Goal: Information Seeking & Learning: Check status

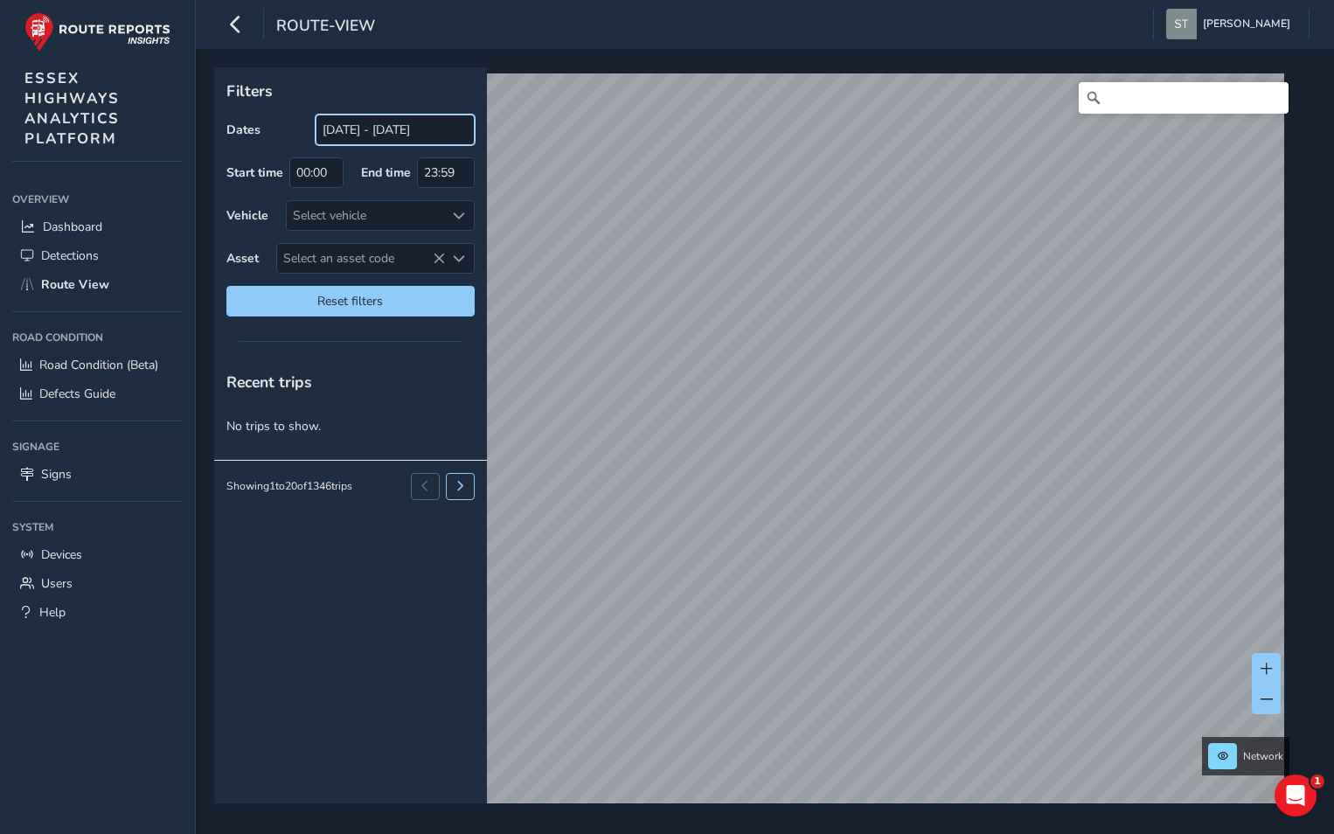
click at [466, 135] on input "[DATE] - [DATE]" at bounding box center [395, 130] width 159 height 31
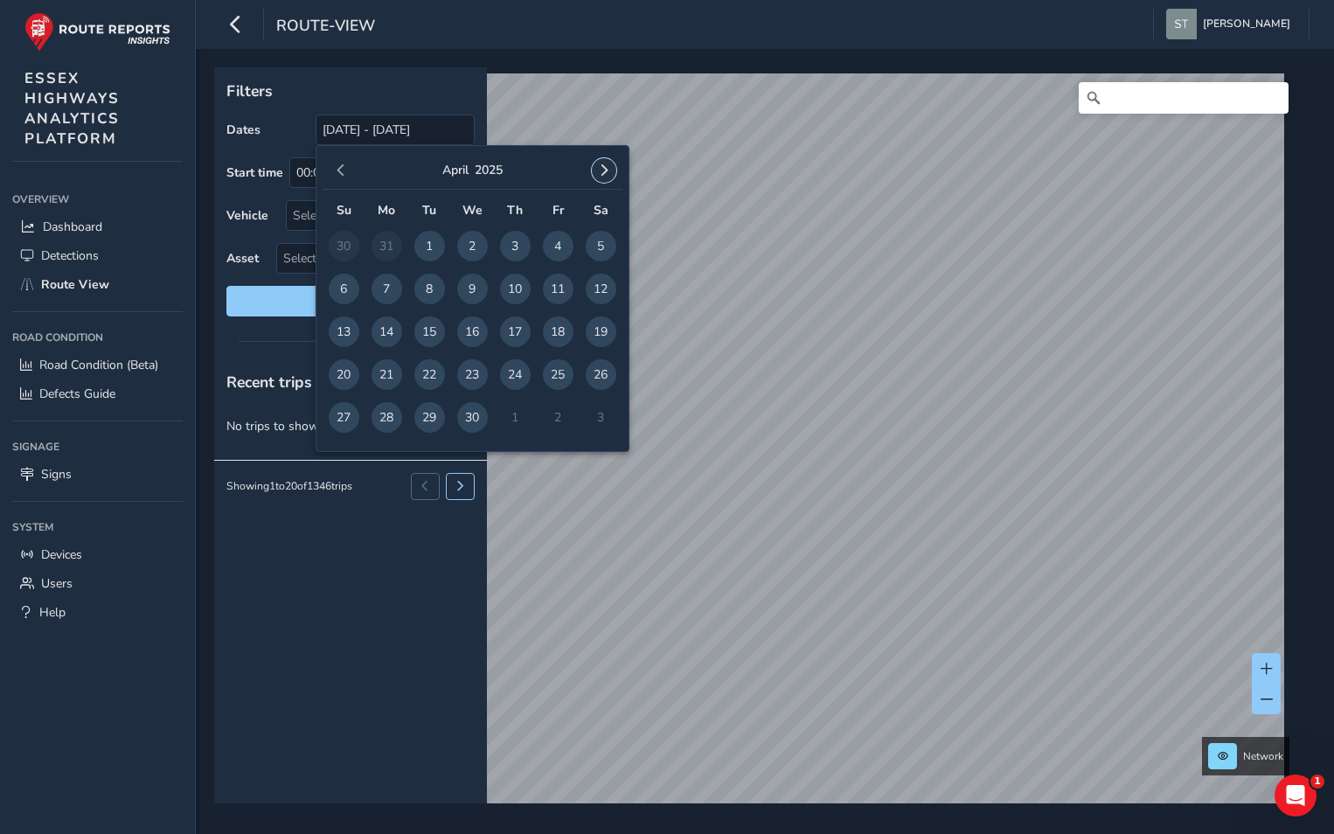
click at [599, 173] on span "button" at bounding box center [604, 170] width 12 height 12
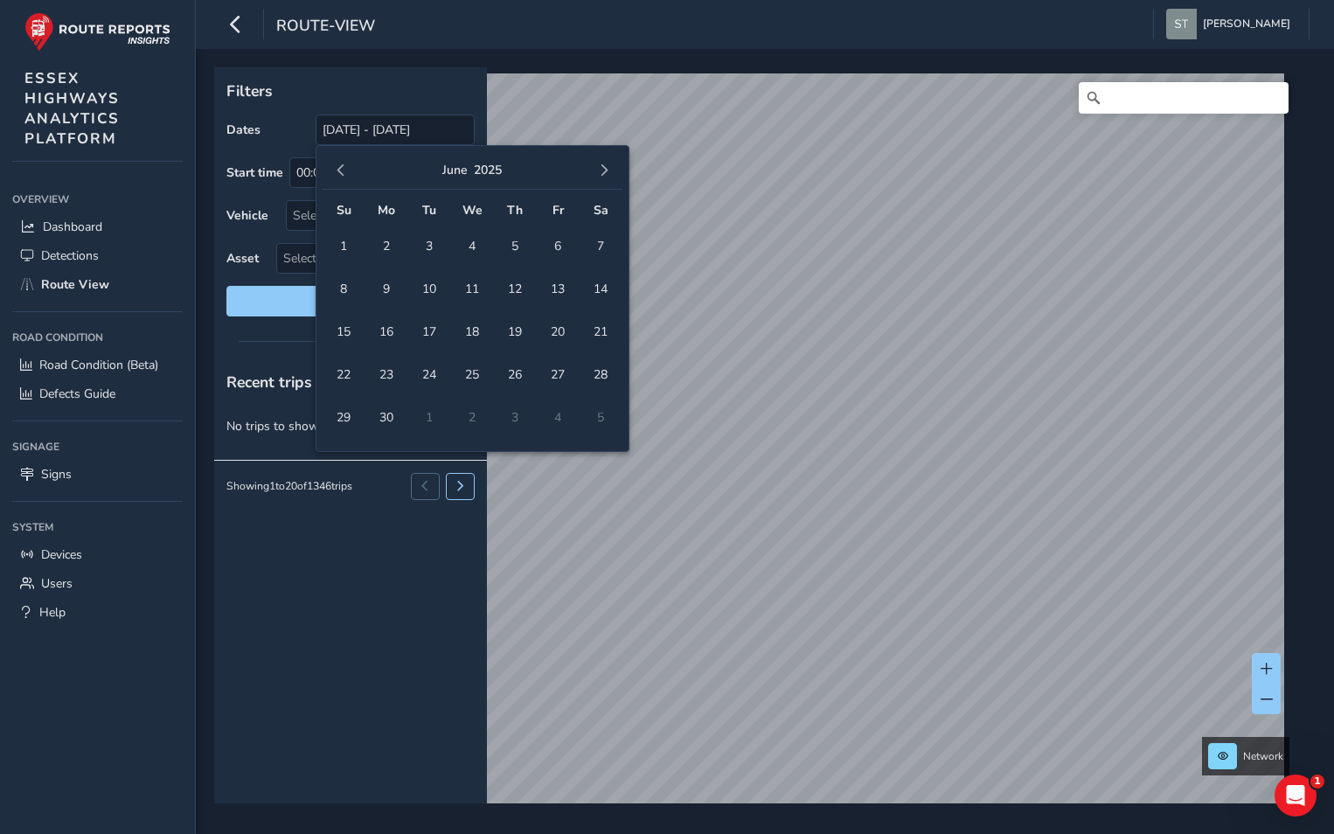
click at [599, 172] on span "button" at bounding box center [604, 170] width 12 height 12
click at [428, 287] on span "7" at bounding box center [429, 289] width 31 height 31
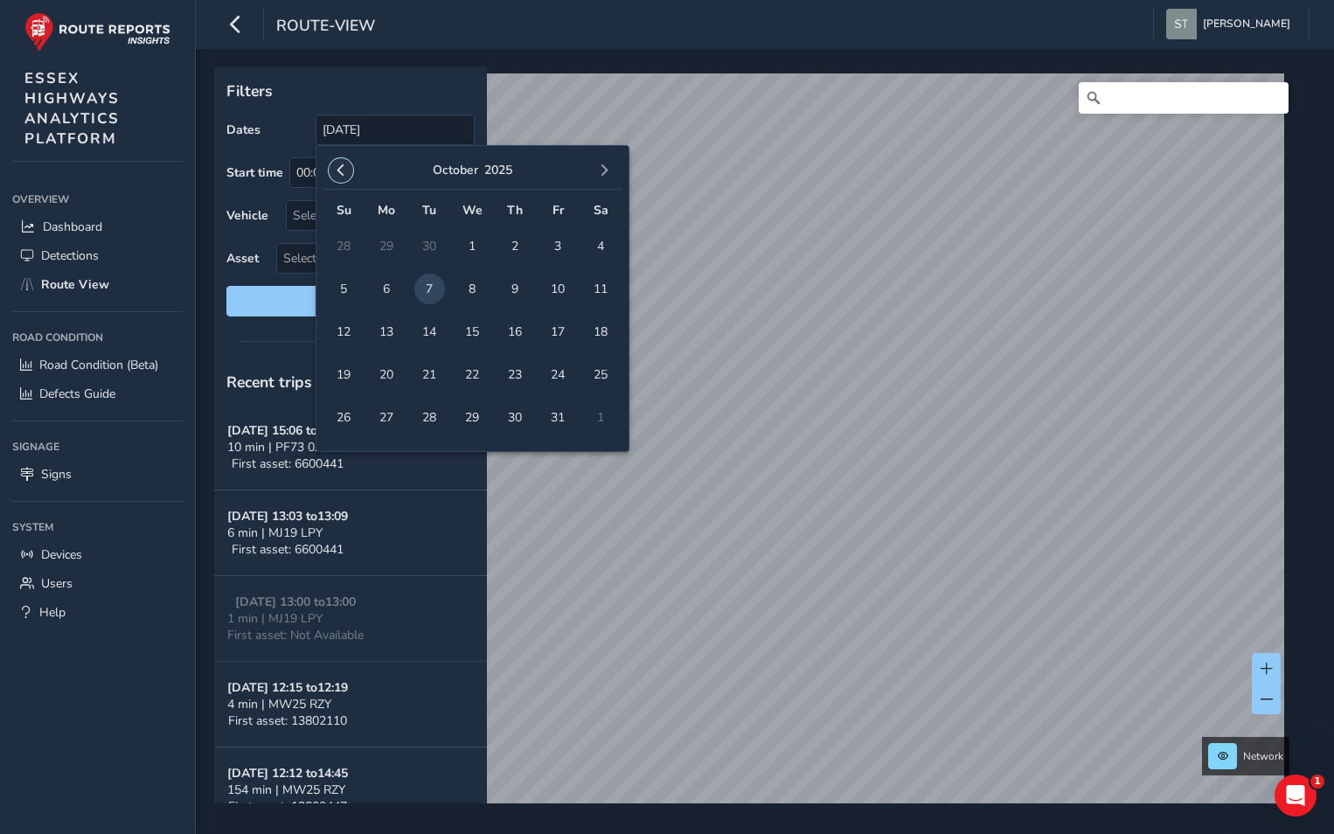
click at [339, 172] on span "button" at bounding box center [341, 170] width 12 height 12
click at [341, 172] on span "button" at bounding box center [341, 170] width 12 height 12
click at [559, 240] on span "1" at bounding box center [558, 246] width 31 height 31
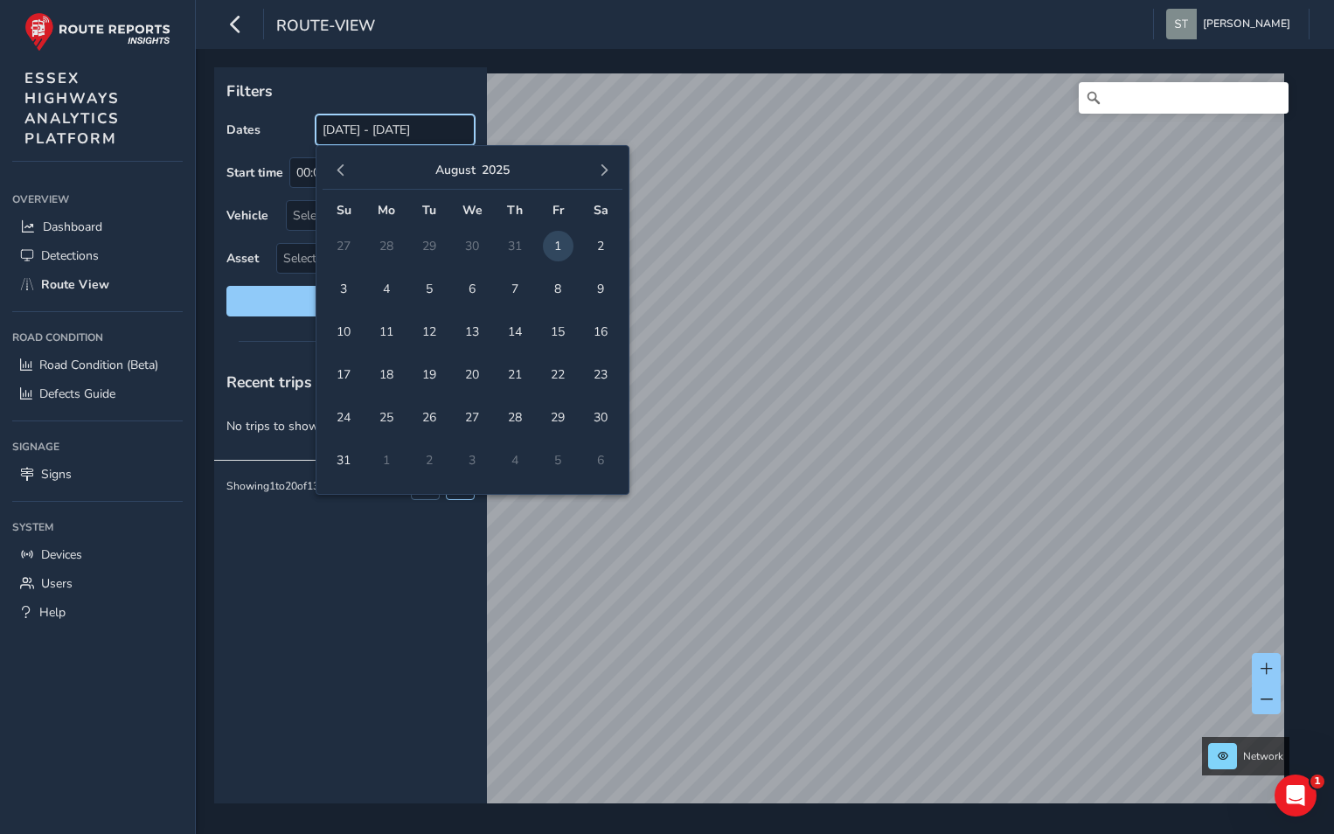
drag, startPoint x: 465, startPoint y: 130, endPoint x: 281, endPoint y: 122, distance: 183.8
click at [281, 122] on div "Dates [DATE] - [DATE]" at bounding box center [350, 130] width 248 height 31
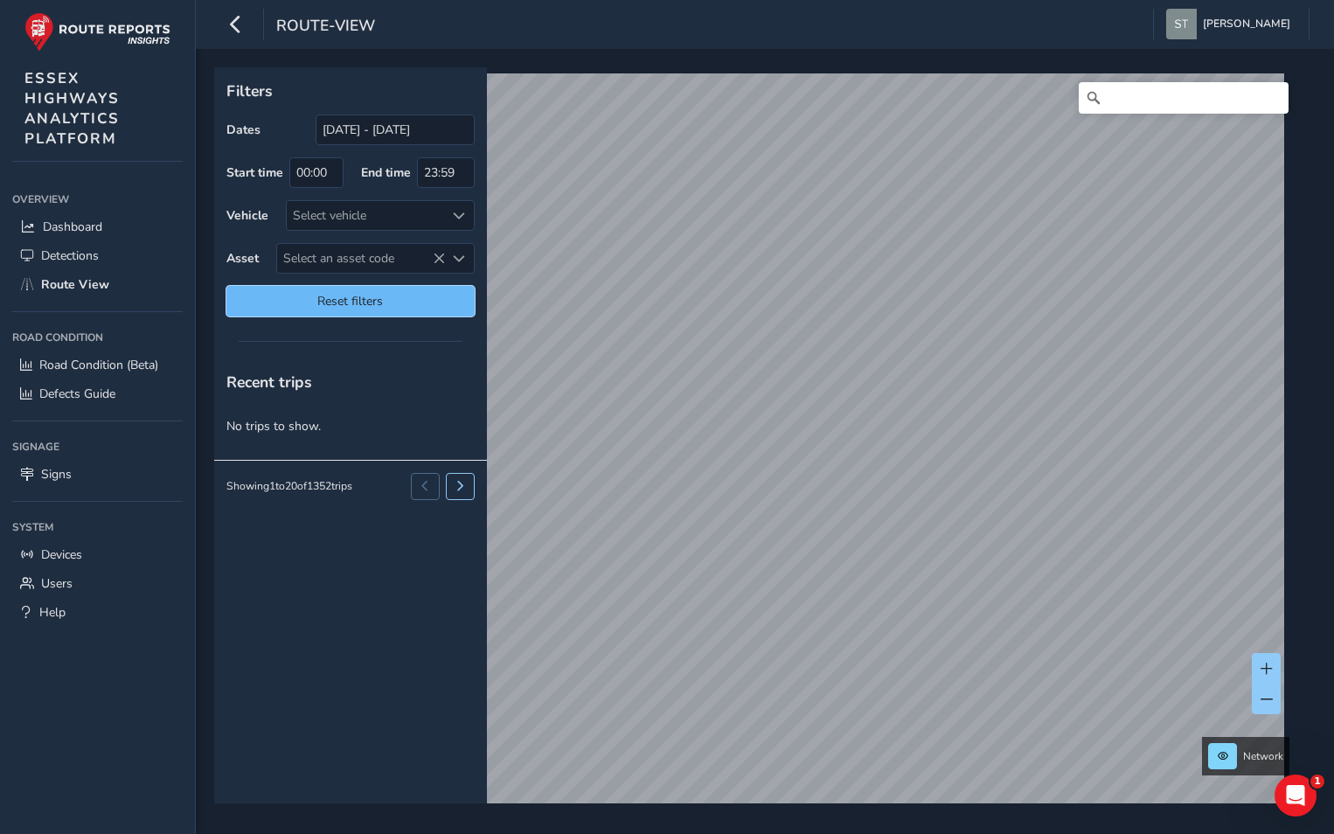
click at [323, 310] on button "Reset filters" at bounding box center [350, 301] width 248 height 31
type input "[DATE] - [DATE]"
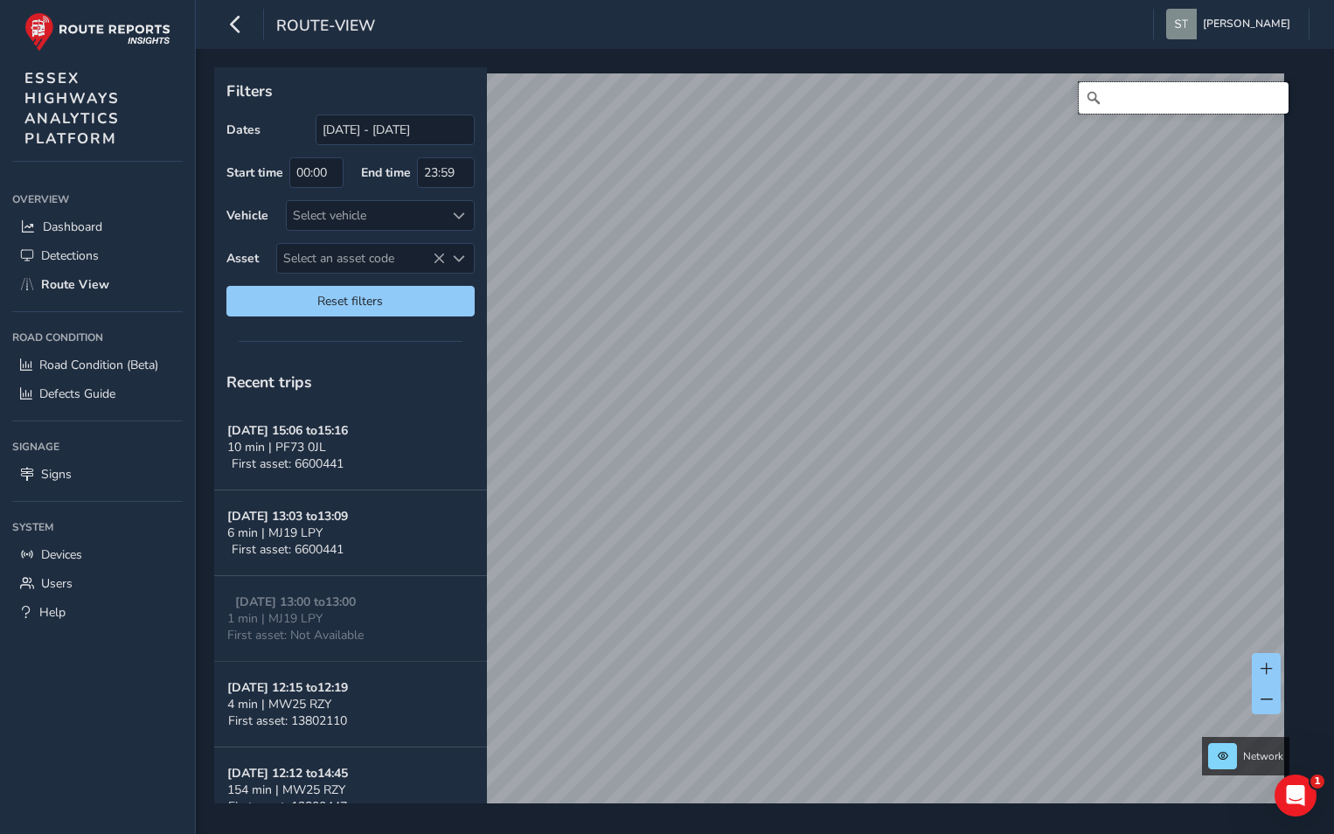
click at [1114, 105] on input "Search" at bounding box center [1184, 97] width 210 height 31
click at [1111, 101] on input "[GEOGRAPHIC_DATA], [GEOGRAPHIC_DATA]" at bounding box center [1184, 97] width 210 height 31
type input "MMUSKHAM ROAD, [GEOGRAPHIC_DATA]"
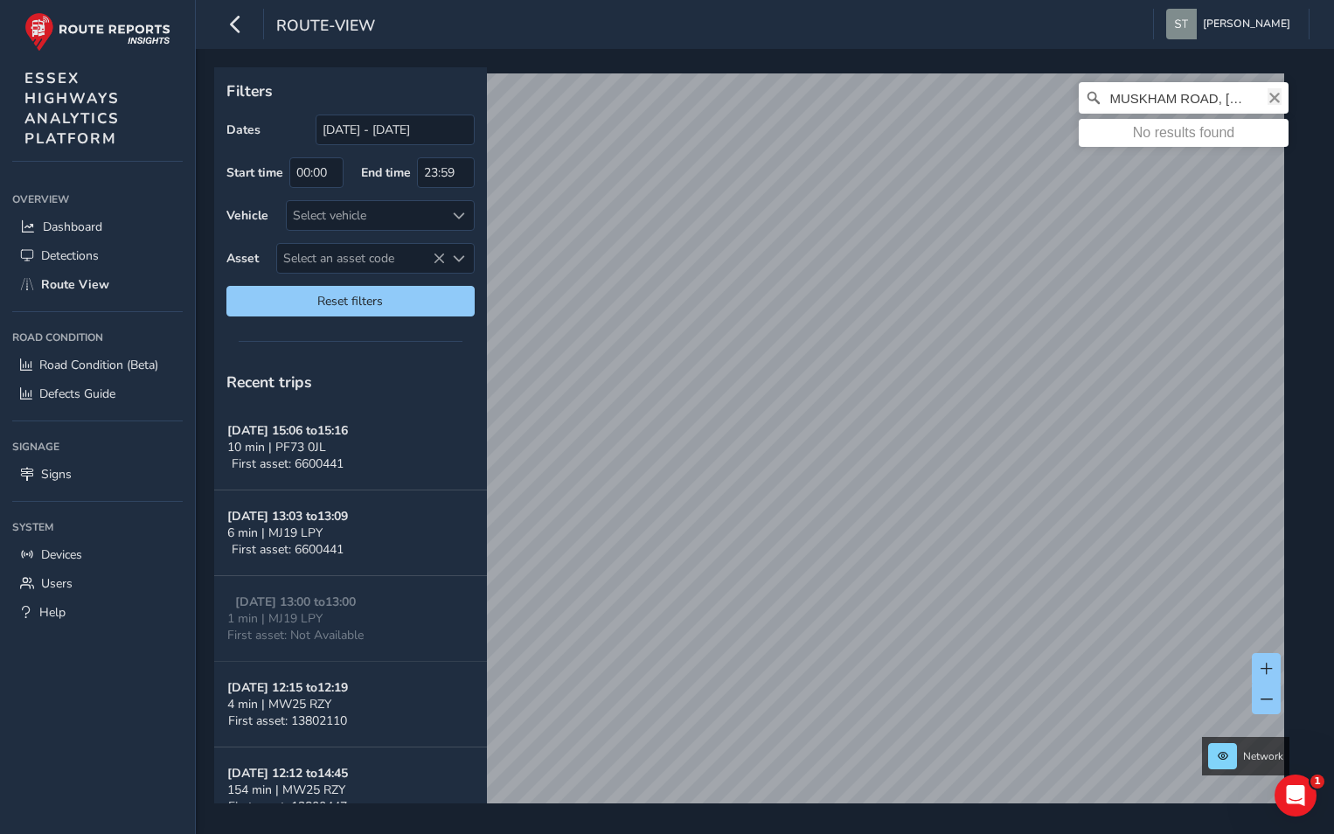
click at [1268, 93] on icon "Clear" at bounding box center [1275, 98] width 14 height 14
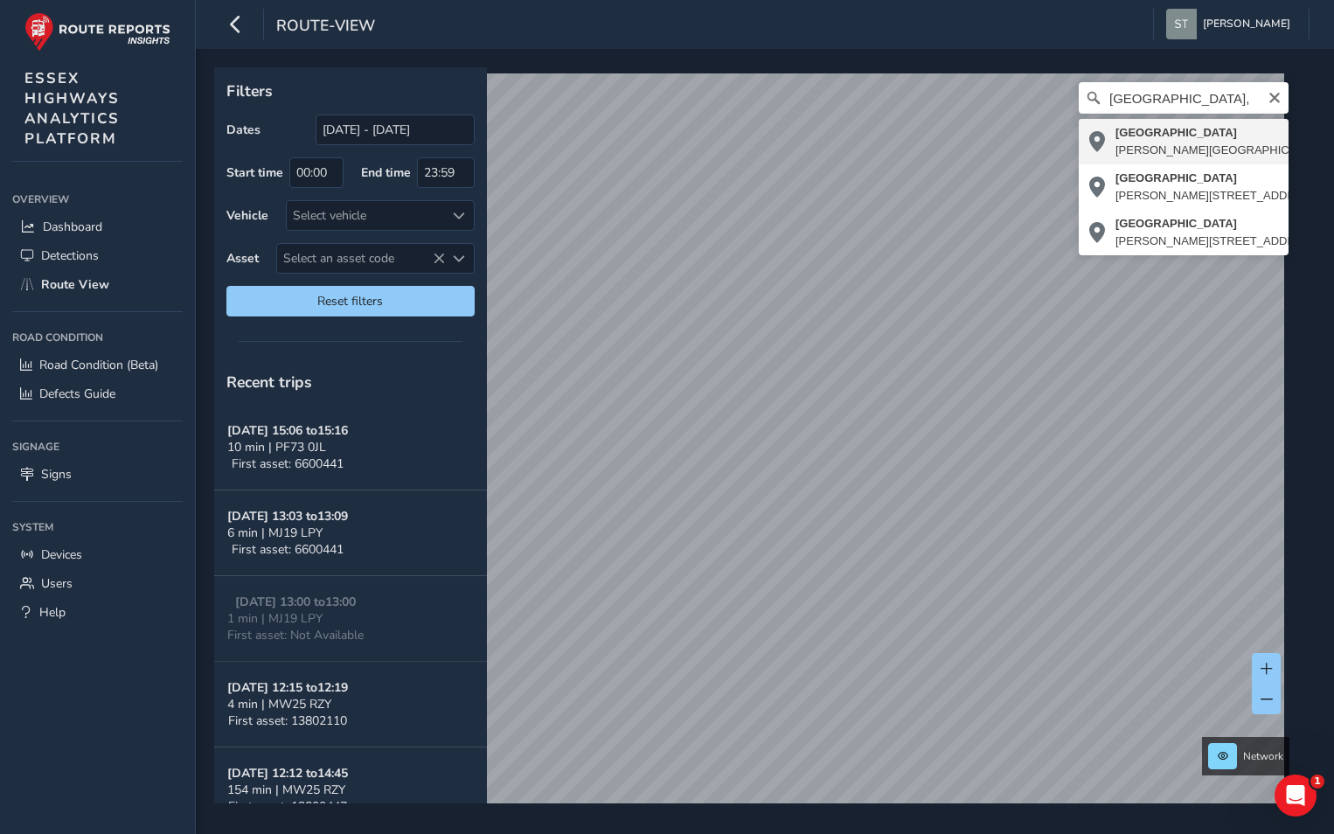
type input "[STREET_ADDRESS][PERSON_NAME]"
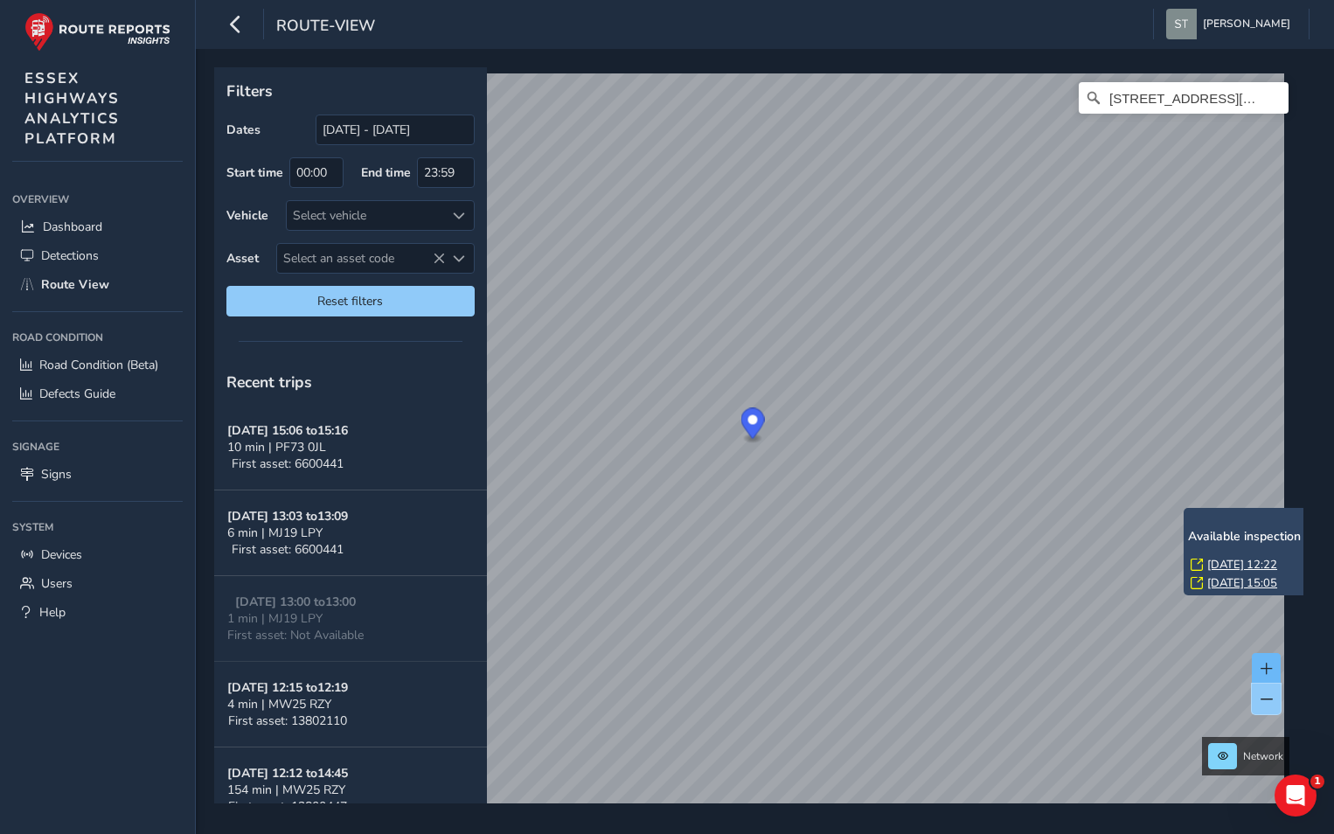
click at [1266, 670] on div at bounding box center [1266, 683] width 29 height 61
click at [1264, 663] on span at bounding box center [1267, 669] width 12 height 12
click at [1273, 663] on button at bounding box center [1266, 668] width 29 height 31
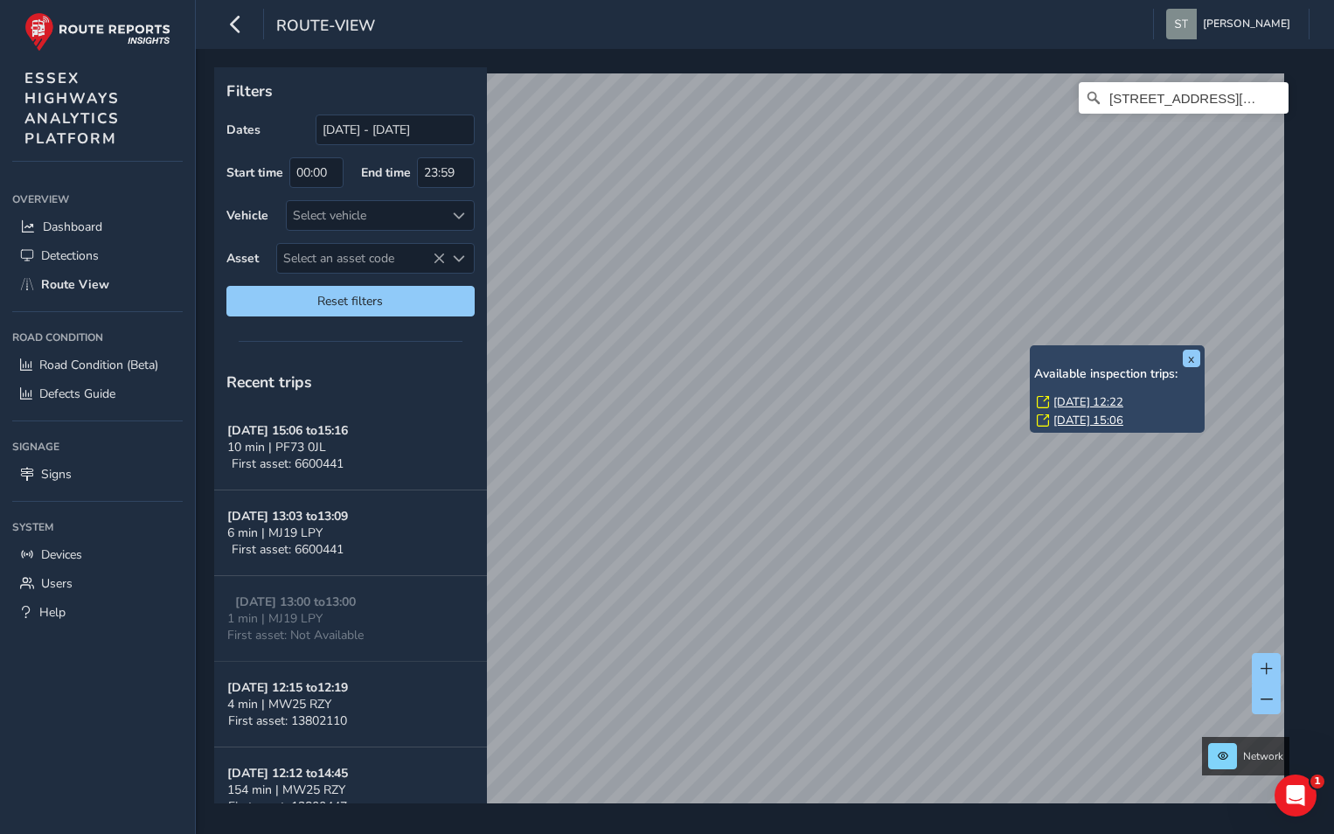
click at [1071, 398] on link "[DATE] 12:22" at bounding box center [1088, 402] width 70 height 16
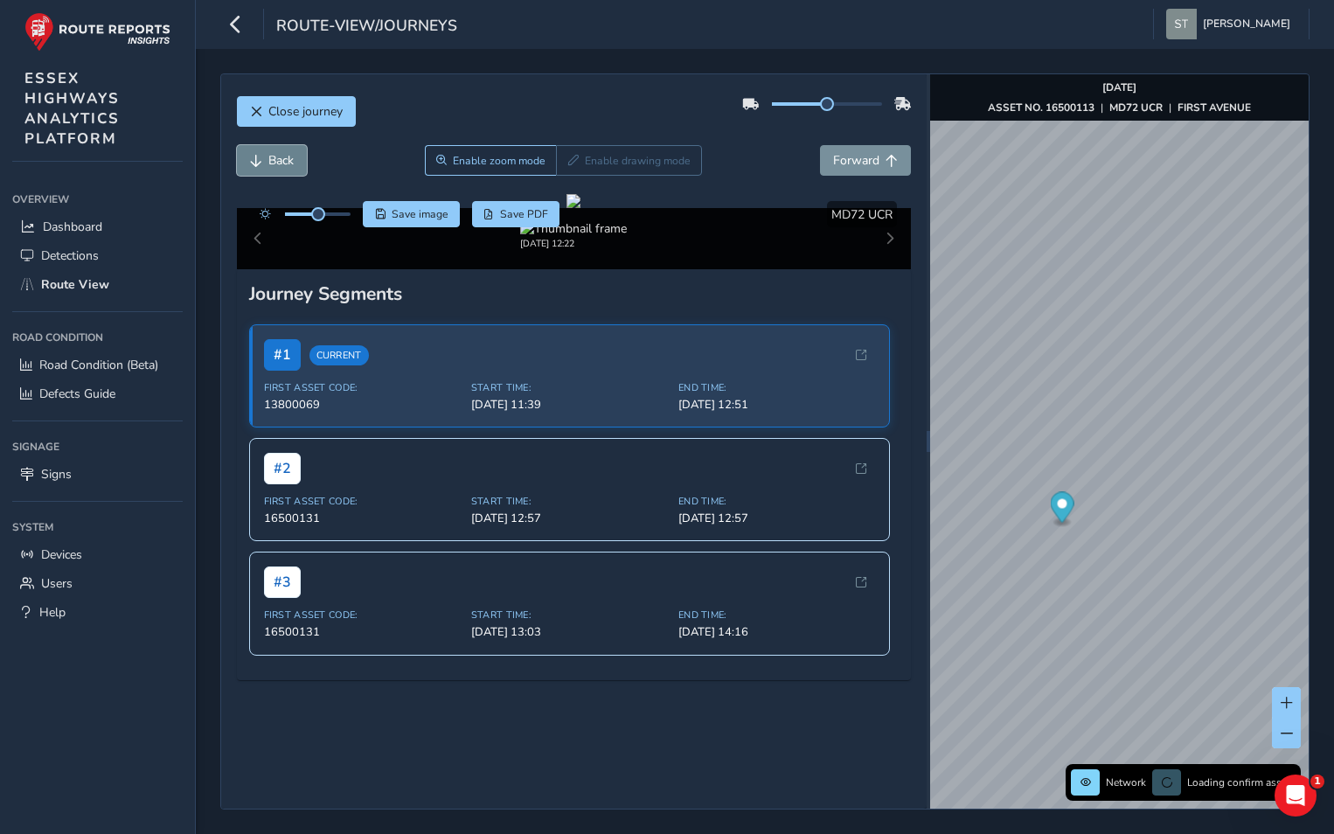
click at [254, 162] on span "Back" at bounding box center [256, 161] width 12 height 12
click at [833, 162] on span "Forward" at bounding box center [856, 160] width 46 height 17
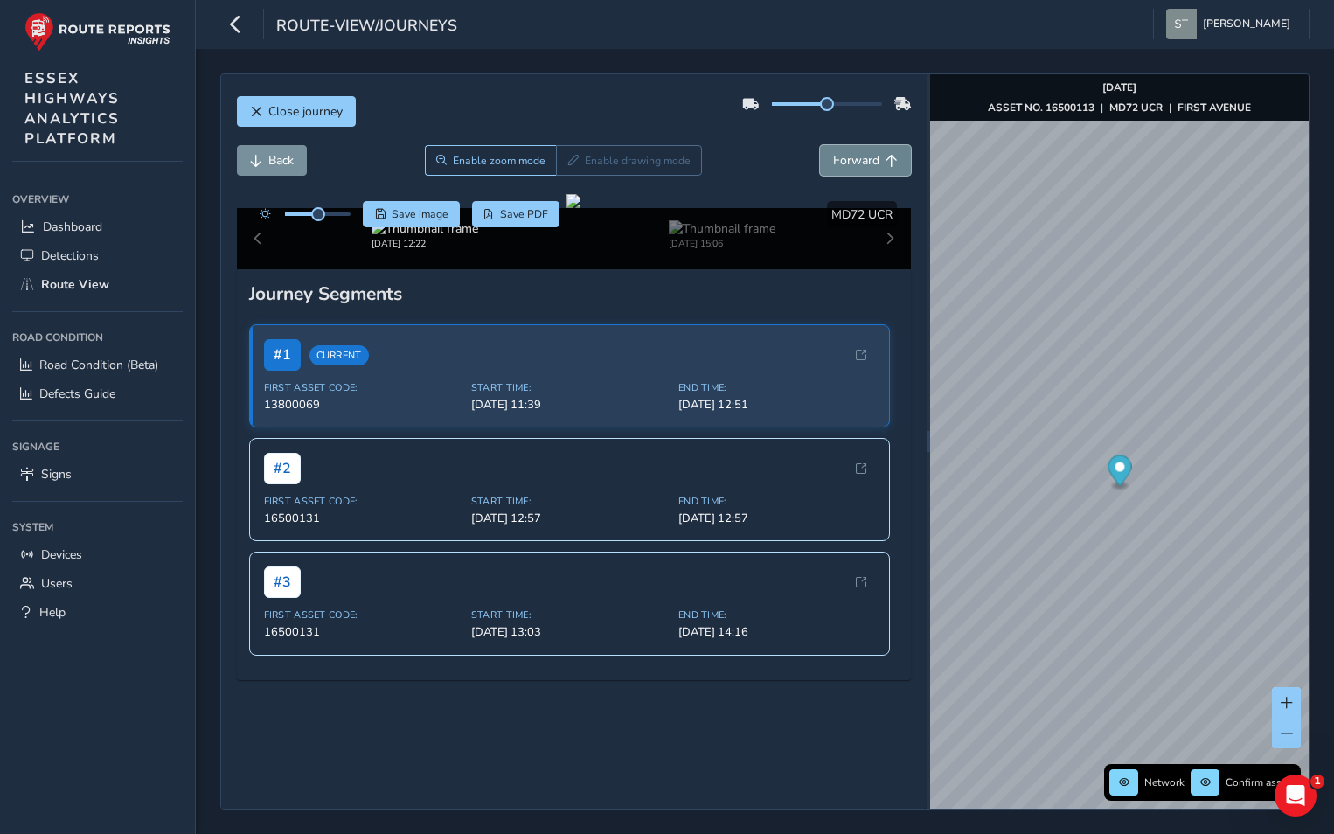
click at [833, 156] on span "Forward" at bounding box center [856, 160] width 46 height 17
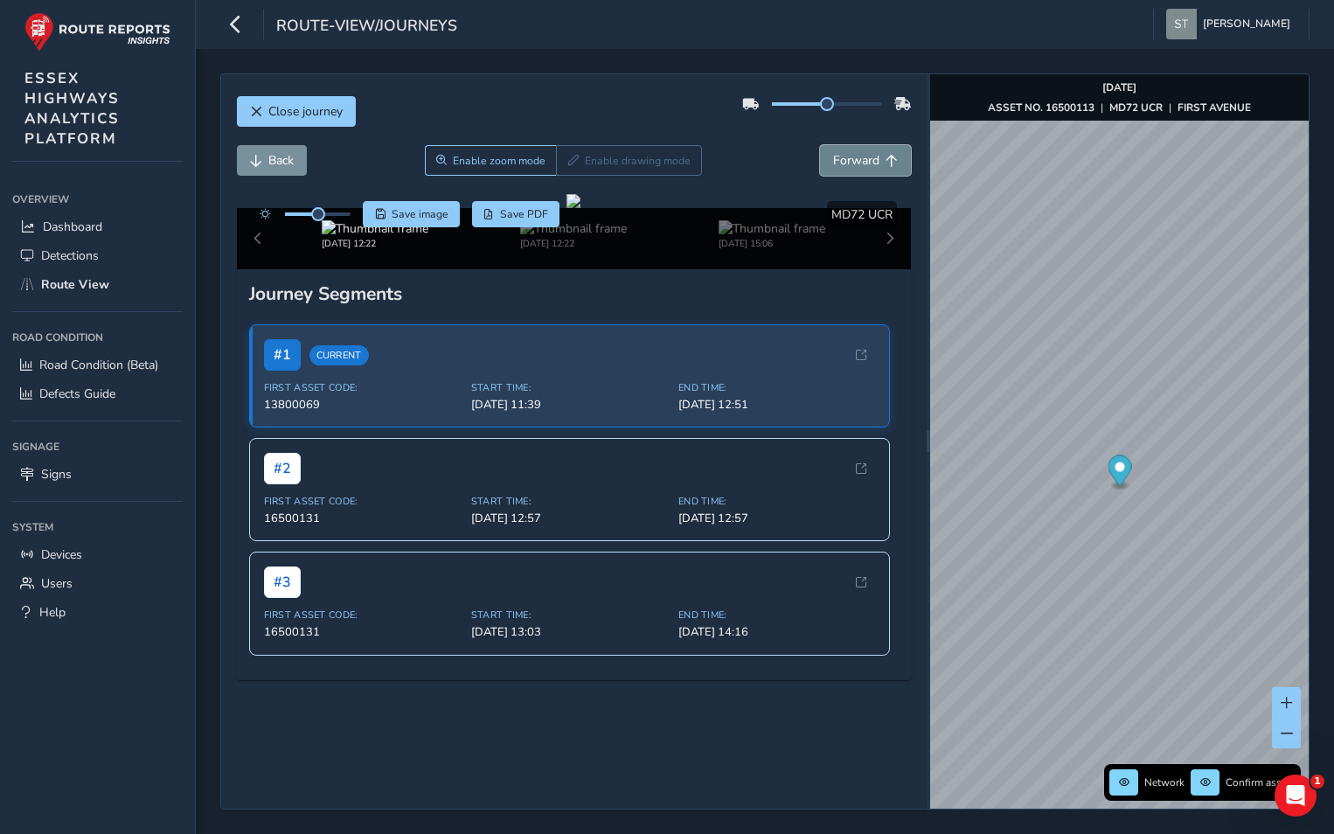
click at [833, 156] on span "Forward" at bounding box center [856, 160] width 46 height 17
click at [271, 160] on span "Back" at bounding box center [280, 160] width 25 height 17
click at [272, 160] on span "Back" at bounding box center [280, 160] width 25 height 17
click at [273, 159] on span "Back" at bounding box center [280, 160] width 25 height 17
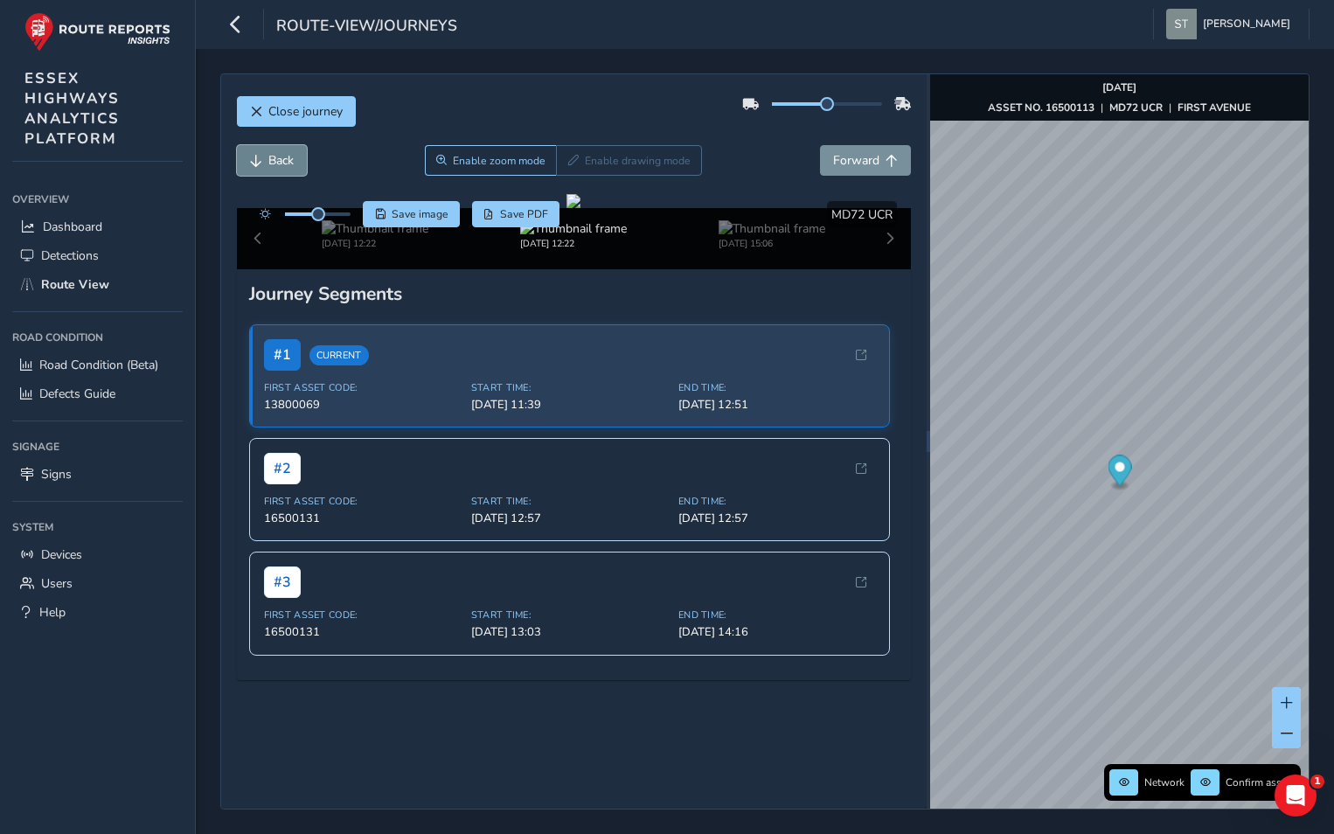
click at [273, 159] on span "Back" at bounding box center [280, 160] width 25 height 17
click at [273, 158] on span "Back" at bounding box center [280, 160] width 25 height 17
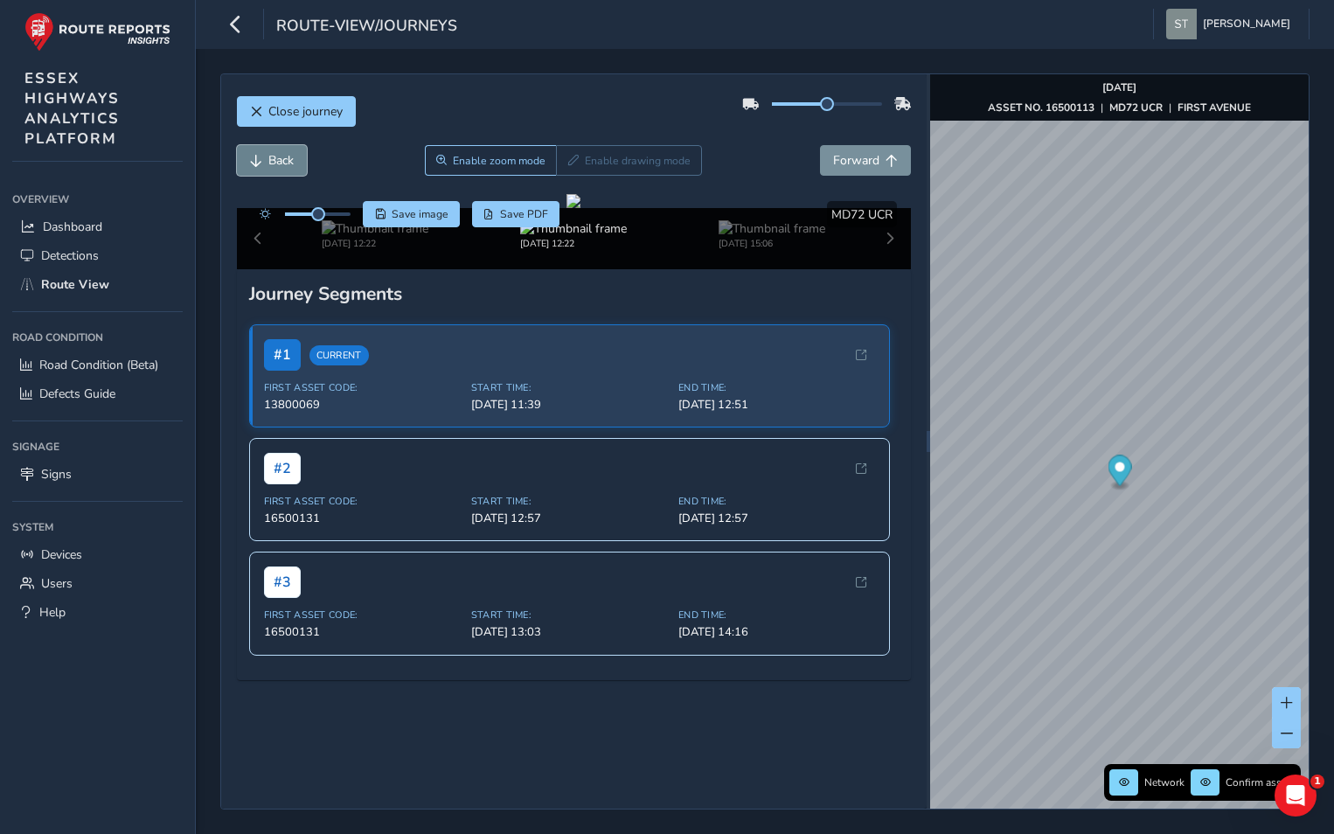
click at [273, 157] on span "Back" at bounding box center [280, 160] width 25 height 17
click at [274, 157] on span "Back" at bounding box center [280, 160] width 25 height 17
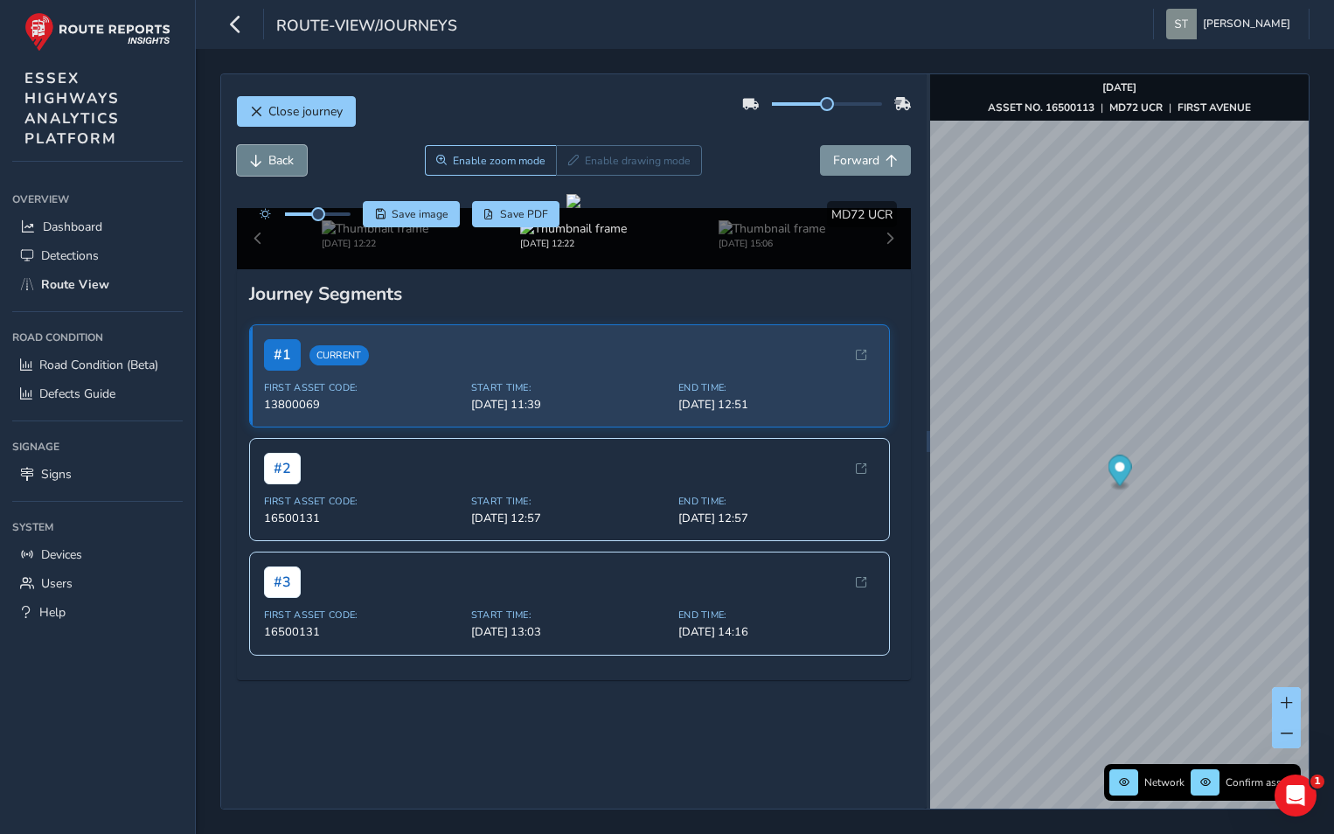
click at [274, 157] on span "Back" at bounding box center [280, 160] width 25 height 17
click at [264, 163] on button "Back" at bounding box center [272, 160] width 70 height 31
click at [265, 163] on button "Back" at bounding box center [272, 160] width 70 height 31
click at [266, 163] on button "Back" at bounding box center [272, 160] width 70 height 31
click at [267, 163] on button "Back" at bounding box center [272, 160] width 70 height 31
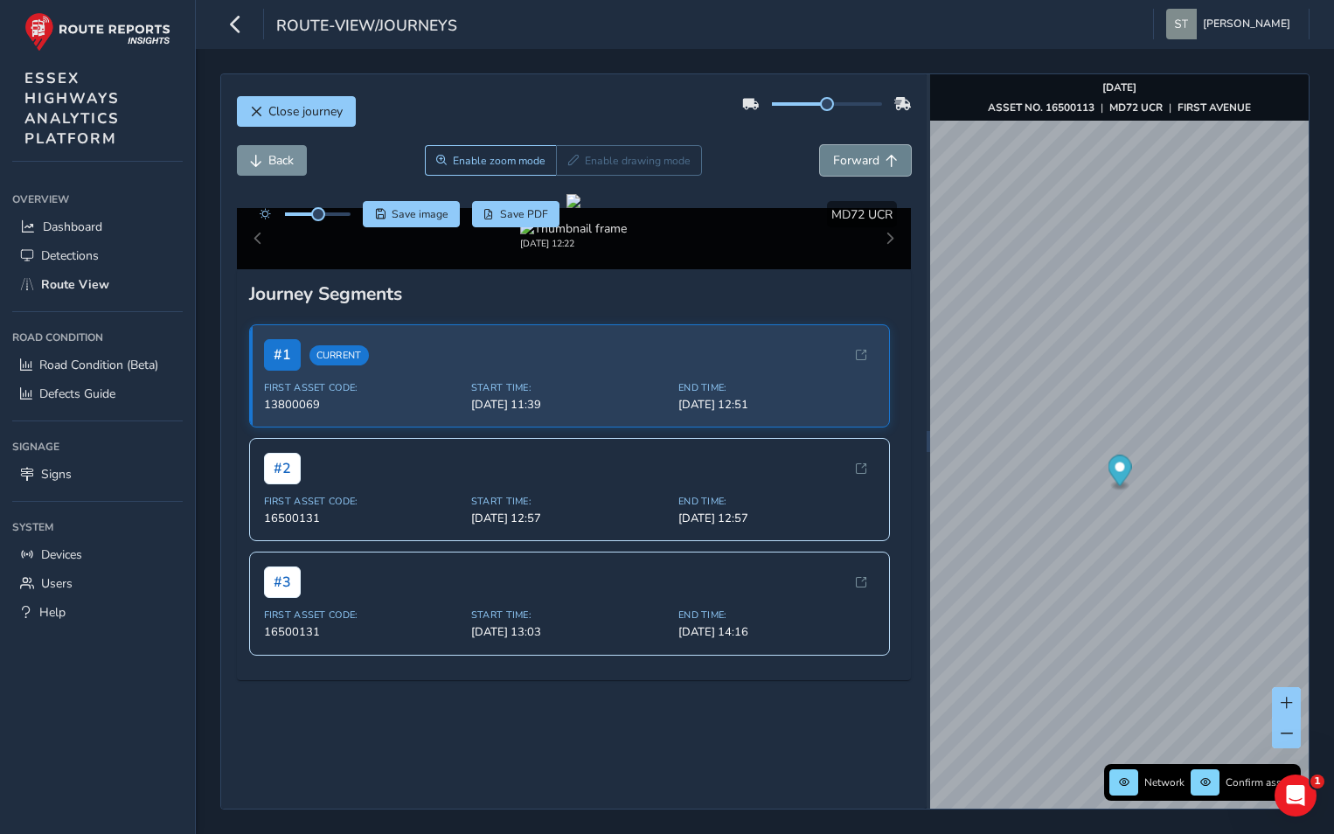
click at [860, 158] on span "Forward" at bounding box center [856, 160] width 46 height 17
click at [860, 157] on span "Forward" at bounding box center [856, 160] width 46 height 17
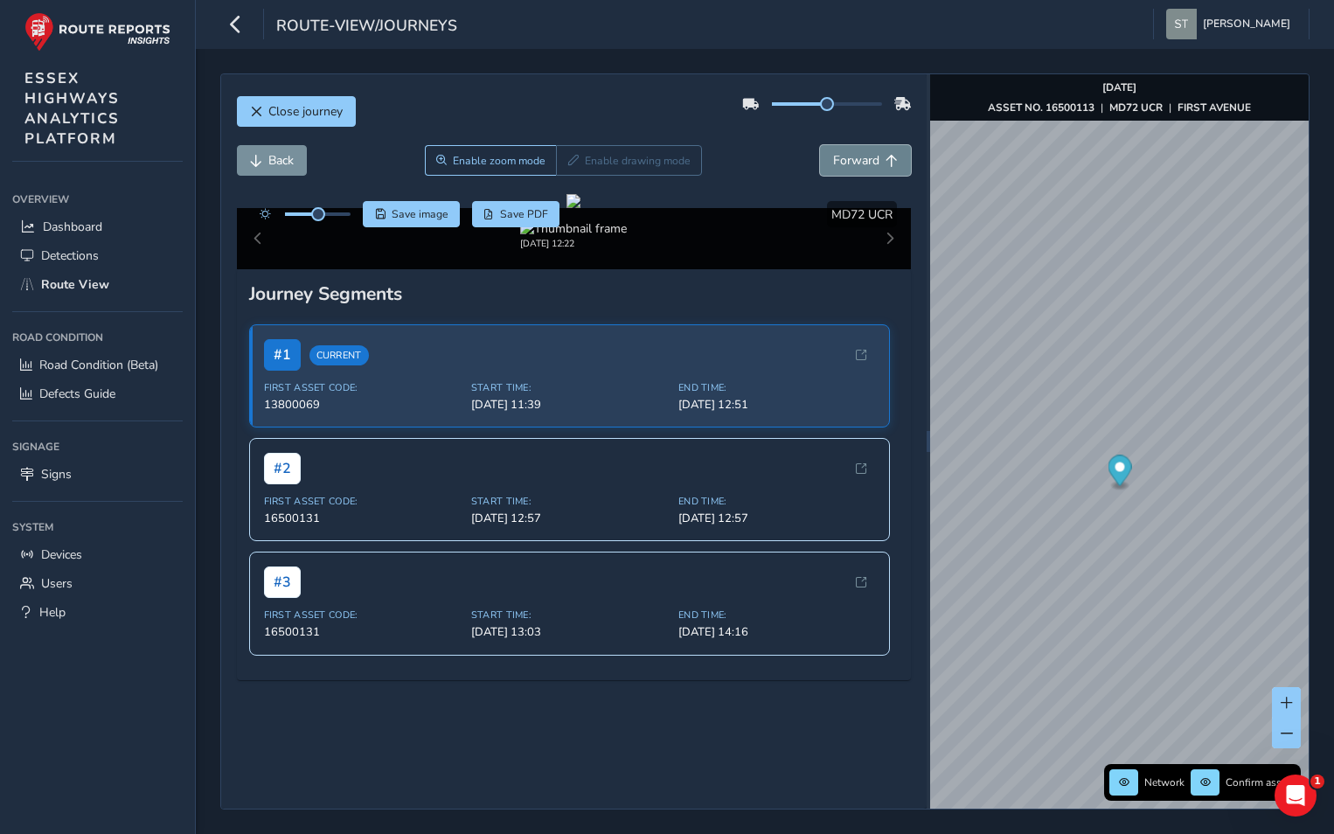
click at [860, 157] on span "Forward" at bounding box center [856, 160] width 46 height 17
click at [860, 156] on span "Forward" at bounding box center [856, 160] width 46 height 17
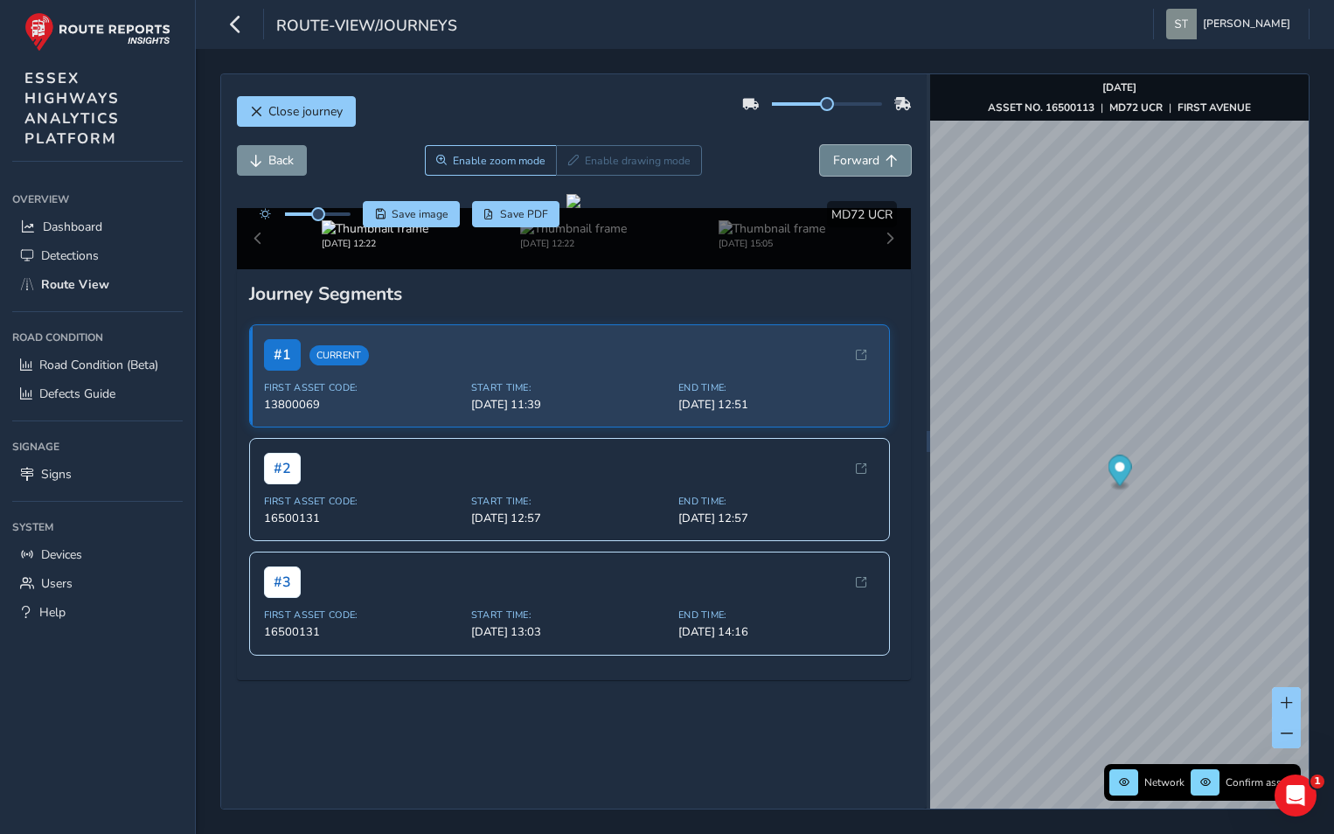
click at [860, 156] on span "Forward" at bounding box center [856, 160] width 46 height 17
click at [860, 155] on span "Forward" at bounding box center [856, 160] width 46 height 17
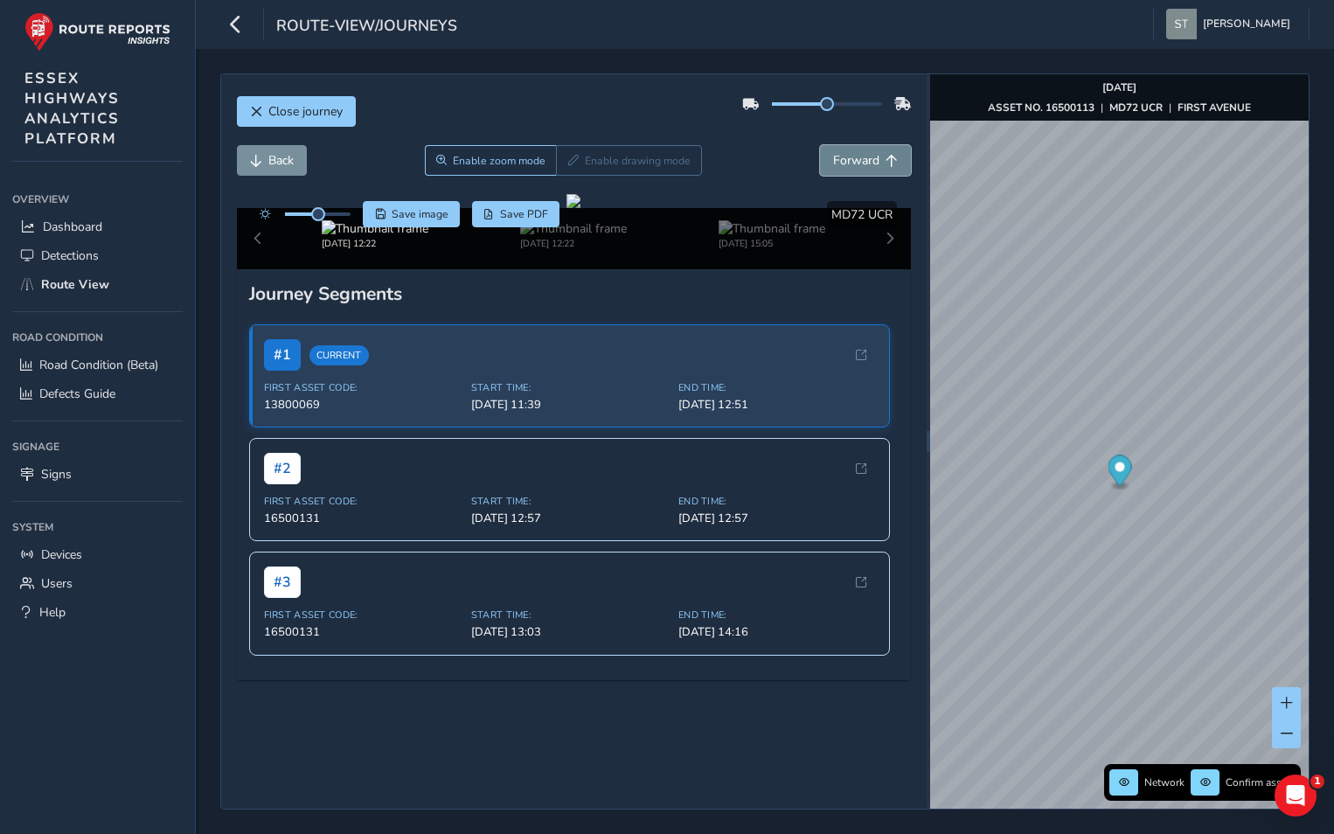
click at [860, 155] on span "Forward" at bounding box center [856, 160] width 46 height 17
click at [283, 158] on span "Back" at bounding box center [280, 160] width 25 height 17
click at [284, 155] on span "Back" at bounding box center [280, 160] width 25 height 17
